Goal: Navigation & Orientation: Find specific page/section

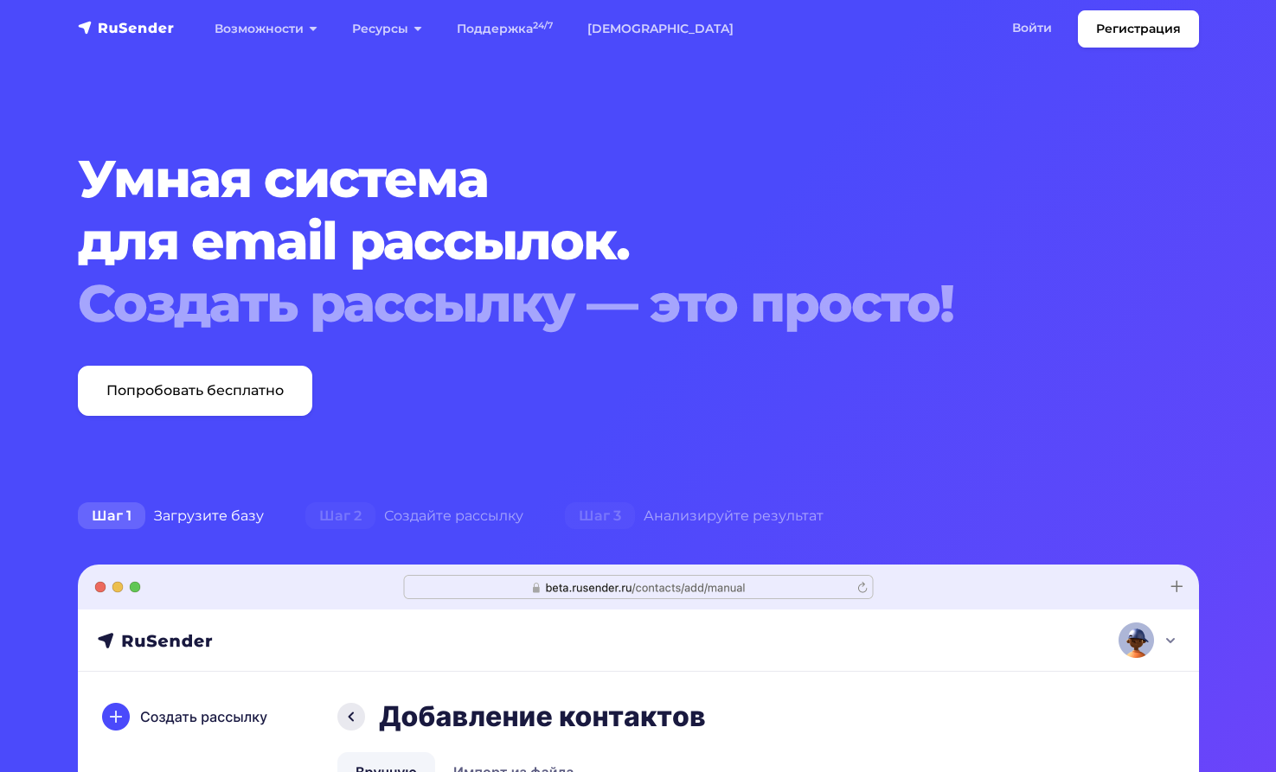
click at [1021, 22] on link "Войти" at bounding box center [1032, 27] width 74 height 35
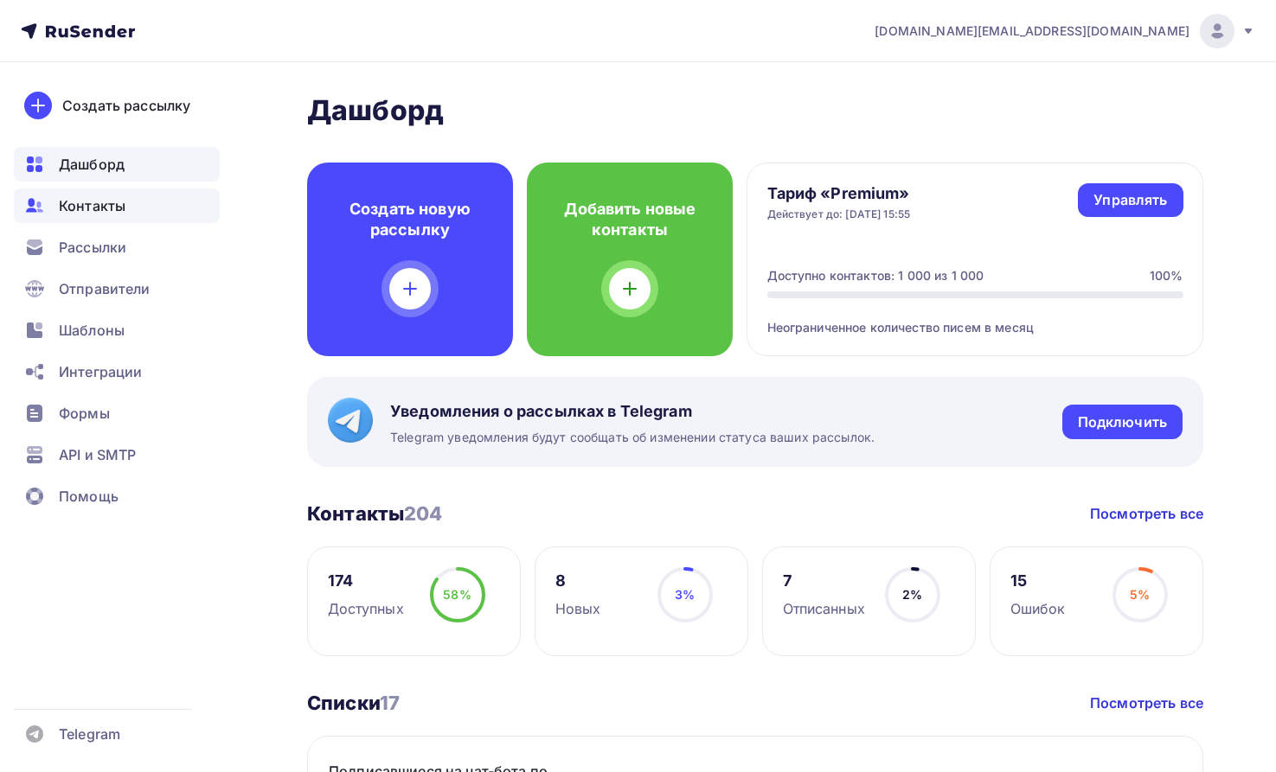
click at [90, 209] on span "Контакты" at bounding box center [92, 205] width 67 height 21
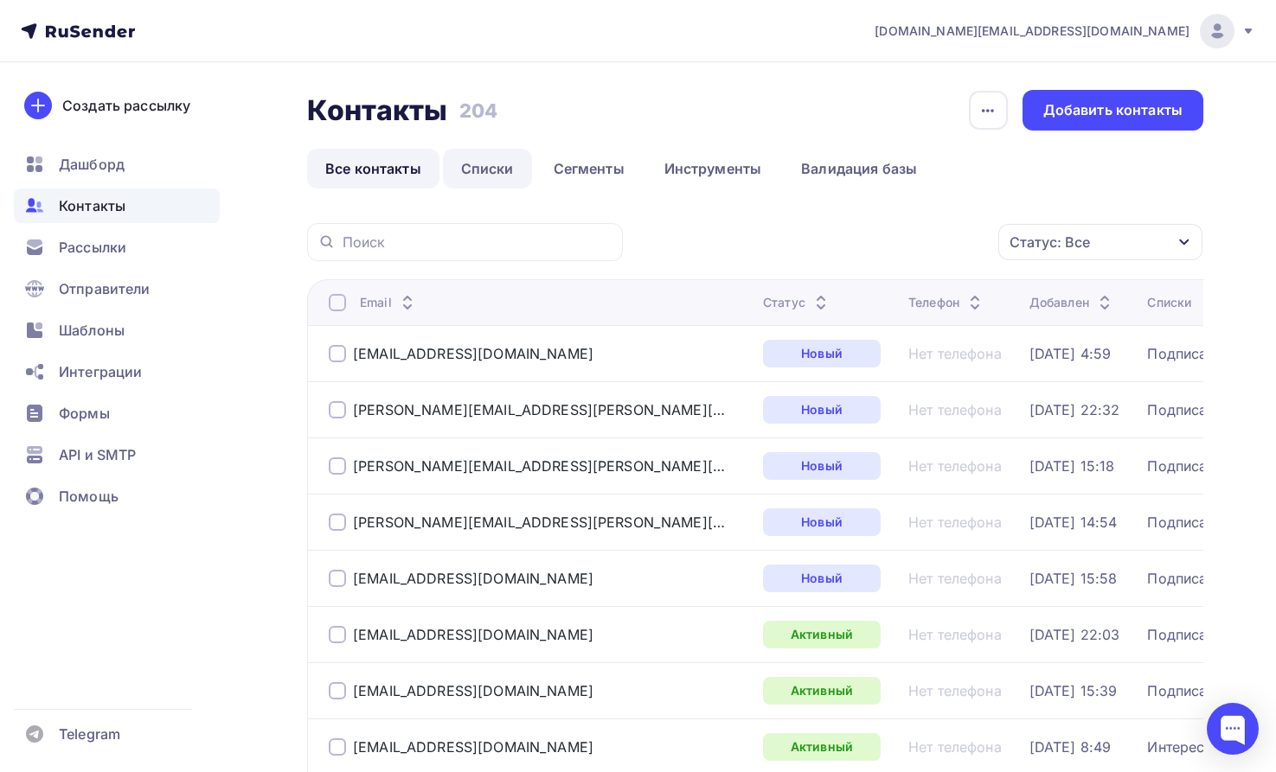
click at [507, 170] on link "Списки" at bounding box center [487, 169] width 89 height 40
